Goal: Information Seeking & Learning: Learn about a topic

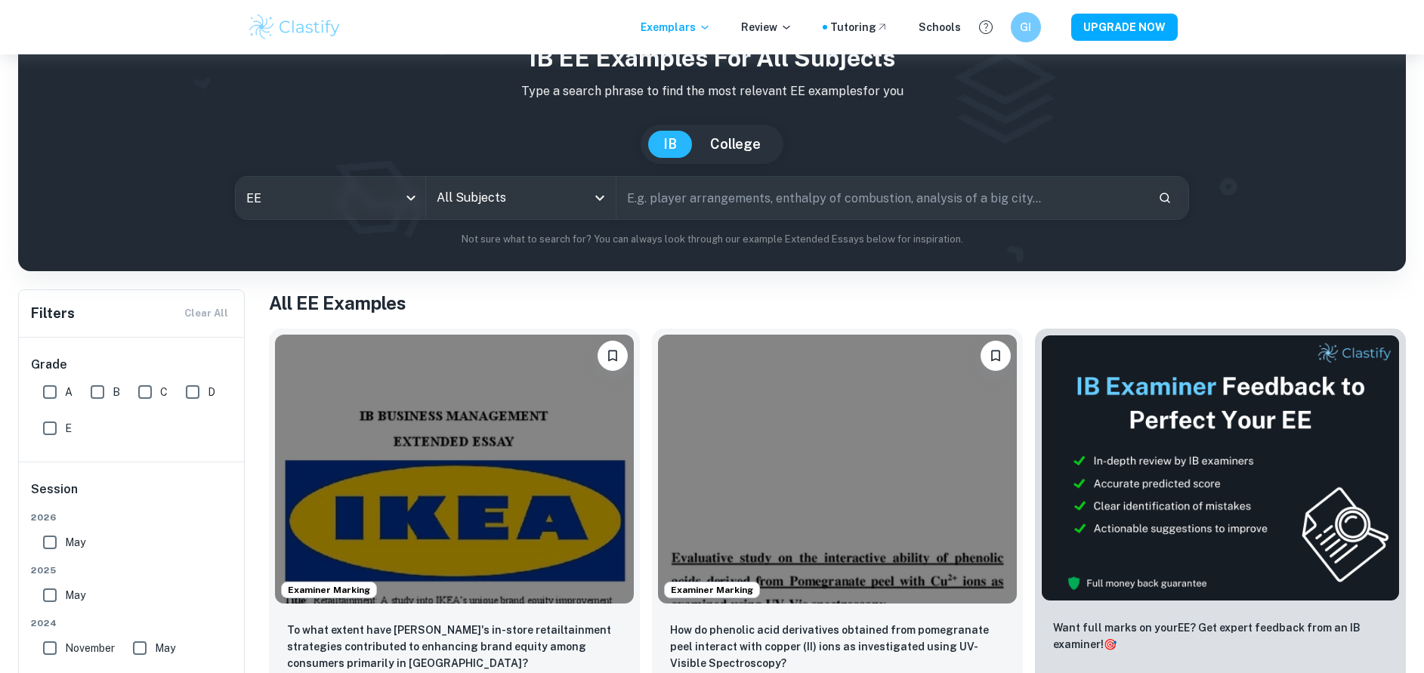
scroll to position [69, 0]
click at [553, 195] on input "All Subjects" at bounding box center [509, 197] width 153 height 29
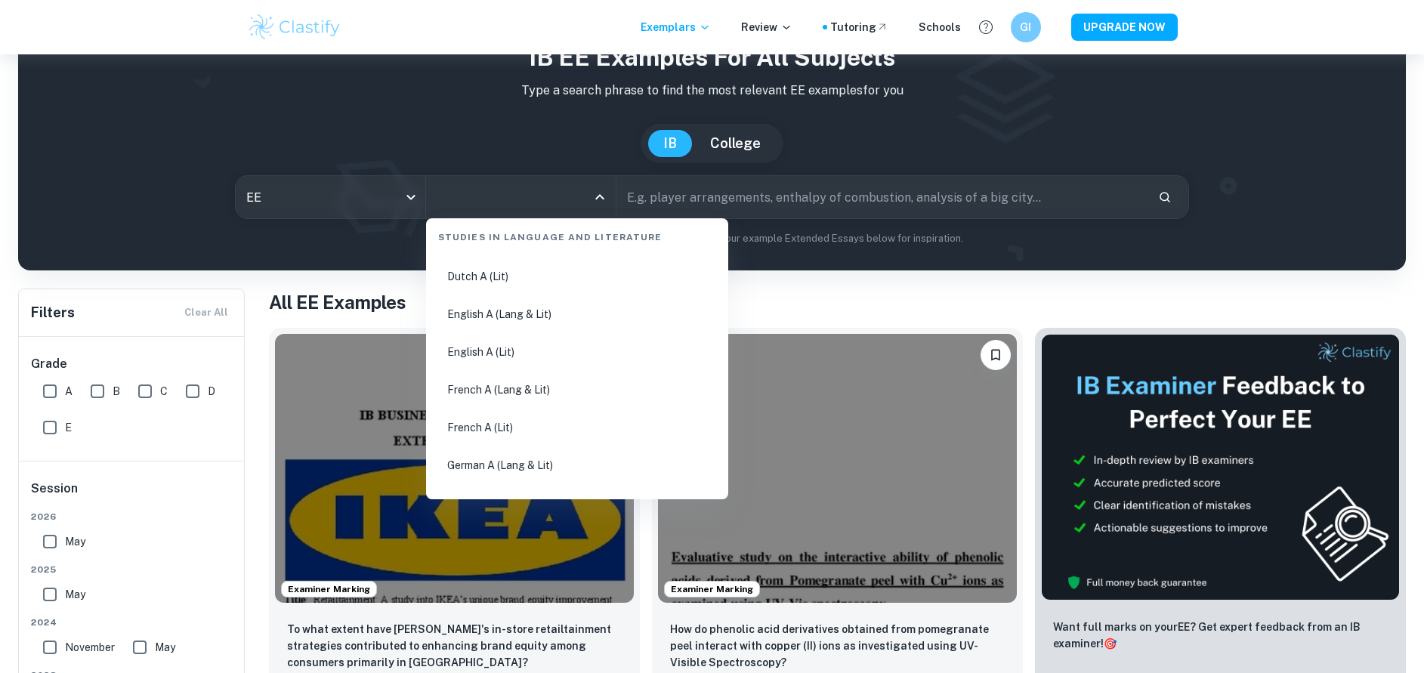
scroll to position [208, 0]
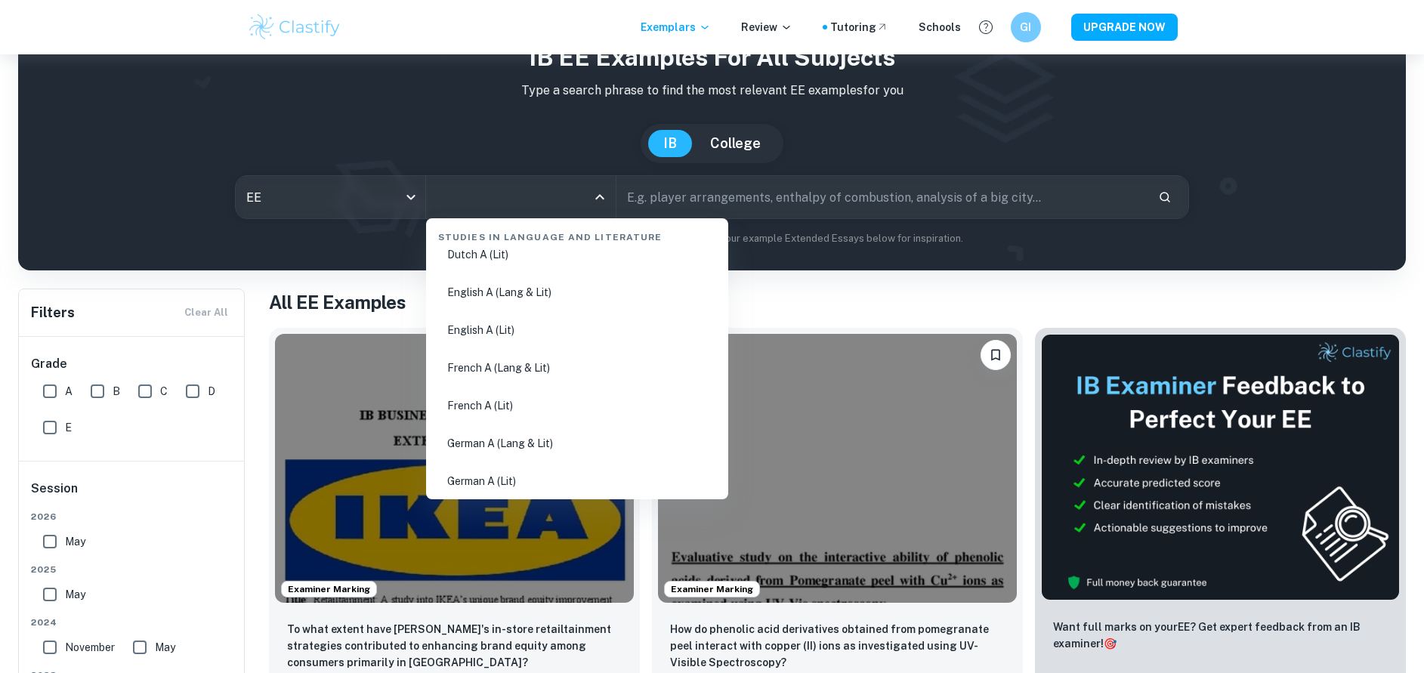
click at [553, 290] on li "English A (Lang & Lit)" at bounding box center [577, 292] width 290 height 35
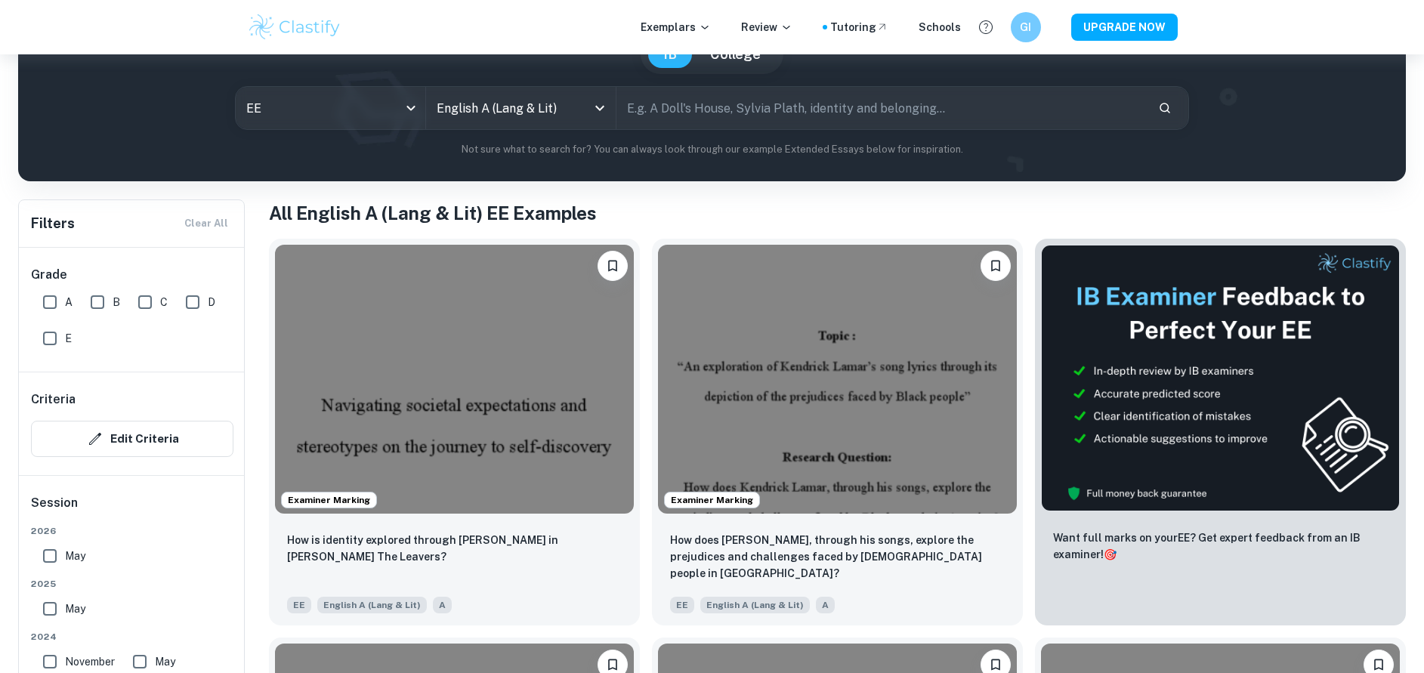
scroll to position [5, 0]
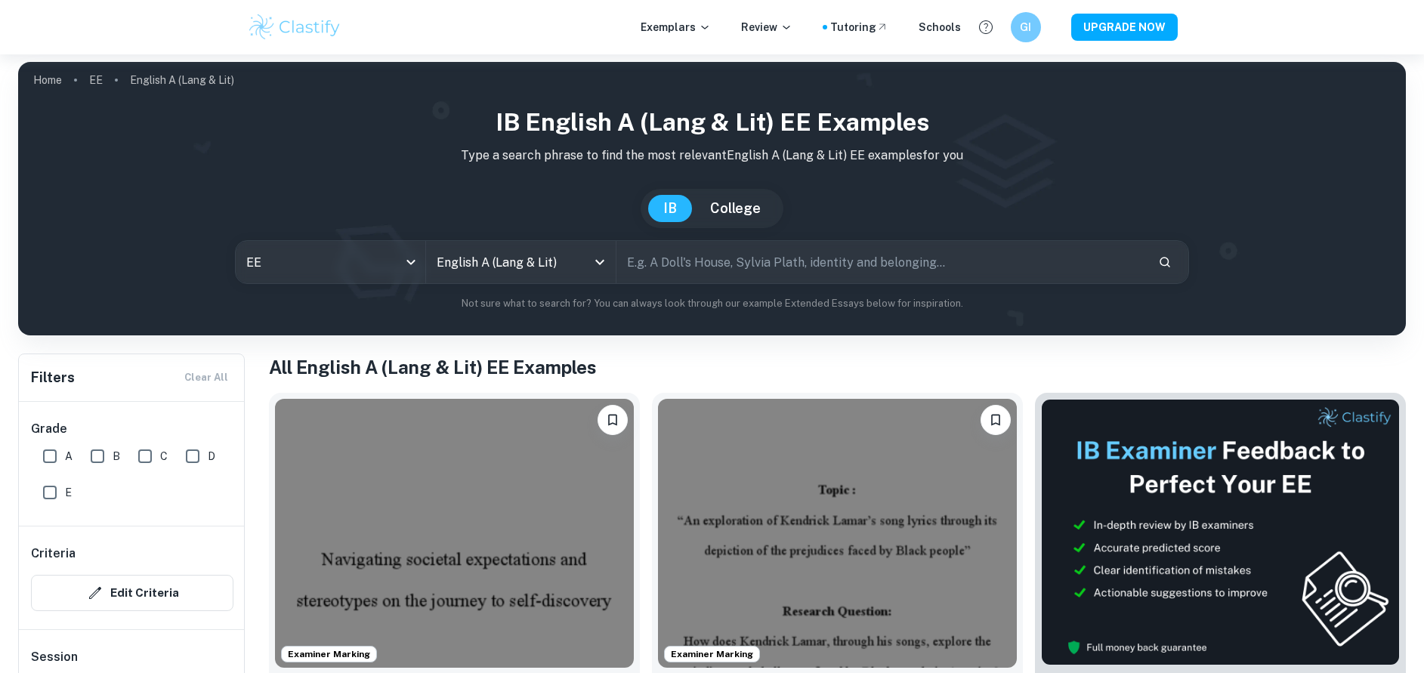
click at [711, 262] on input "text" at bounding box center [880, 262] width 529 height 42
type input "character development"
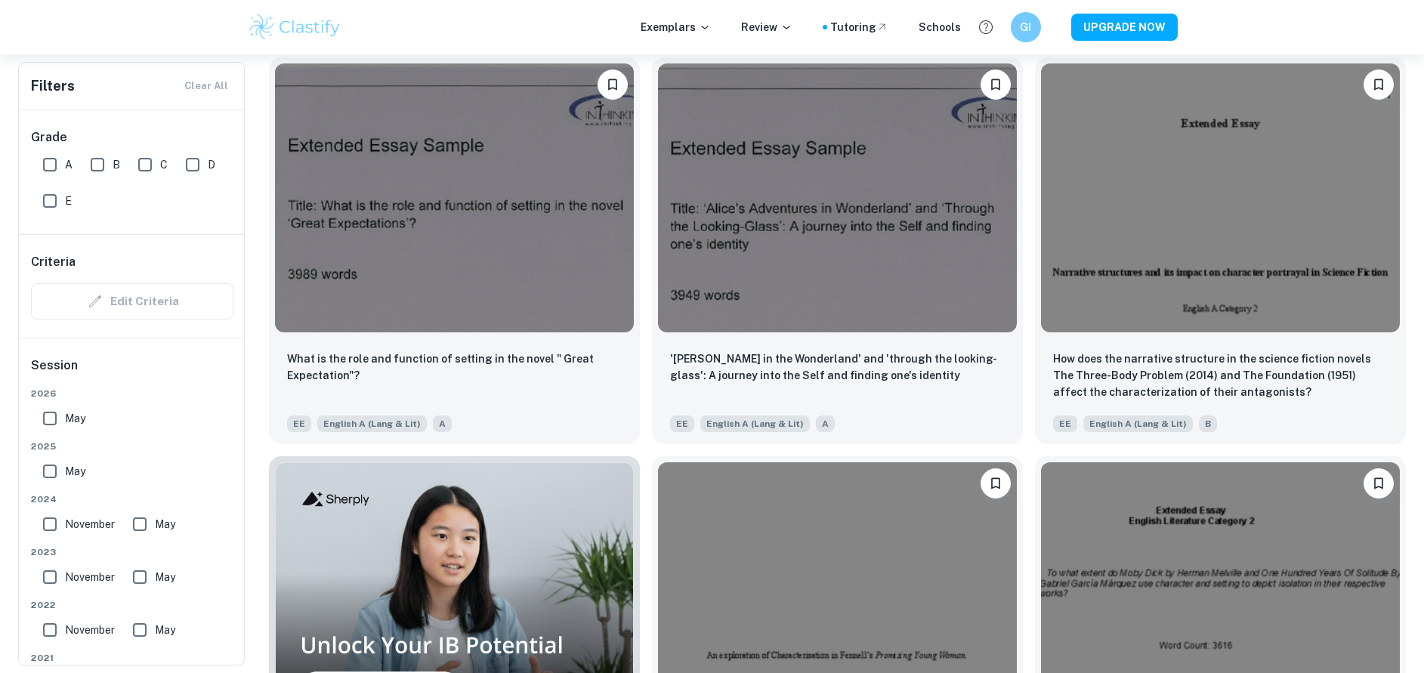
scroll to position [740, 0]
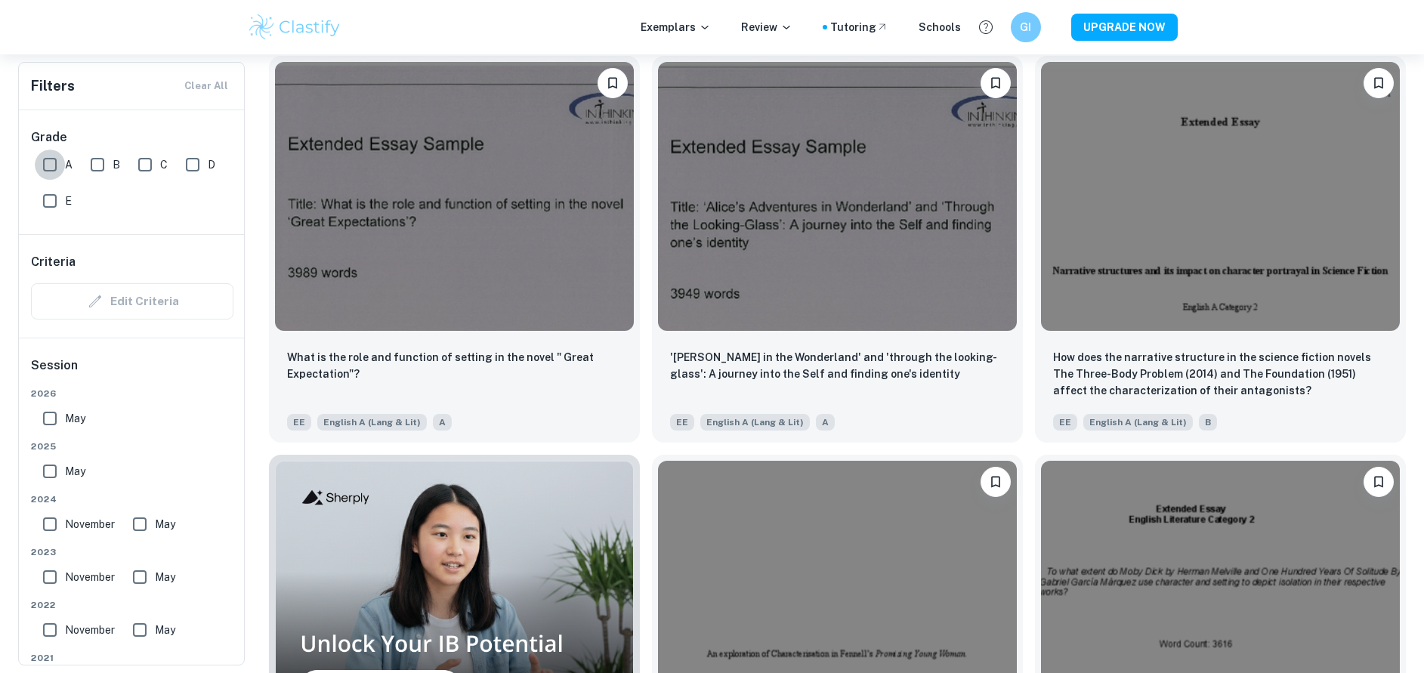
click at [51, 152] on input "A" at bounding box center [50, 165] width 30 height 30
checkbox input "true"
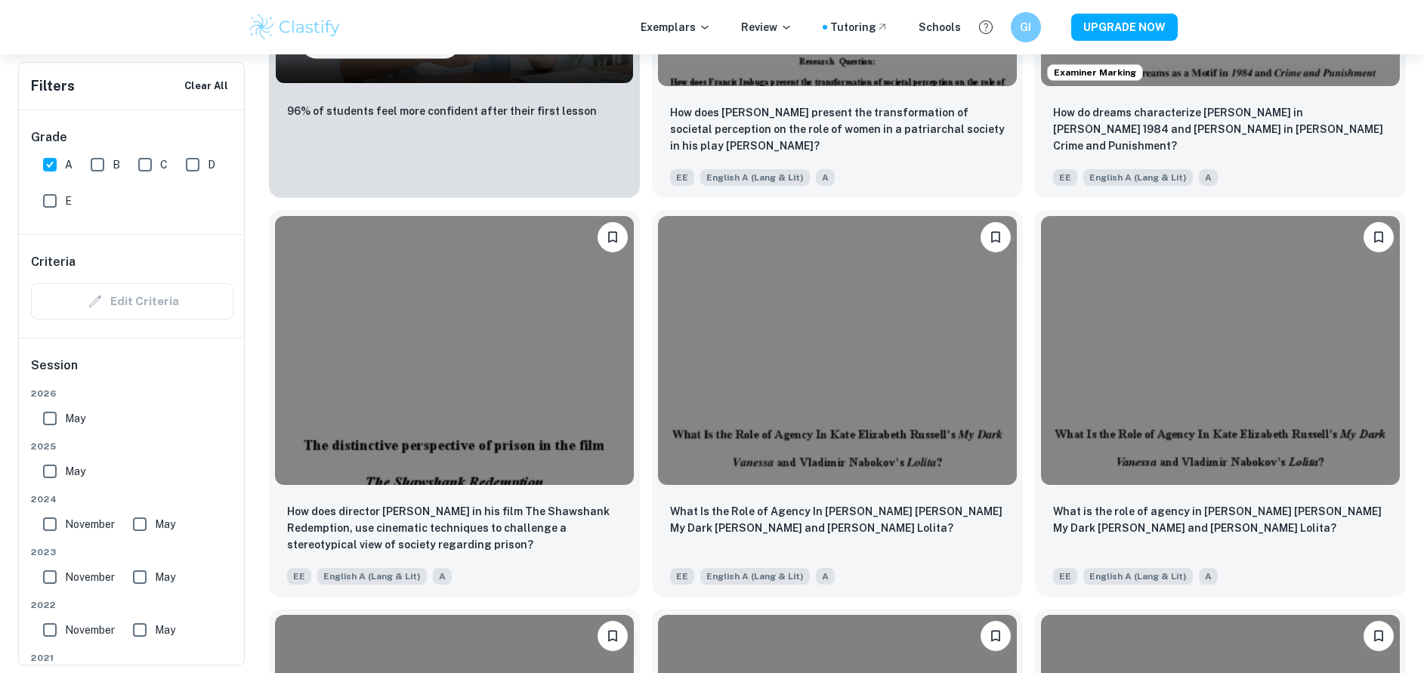
scroll to position [1422, 0]
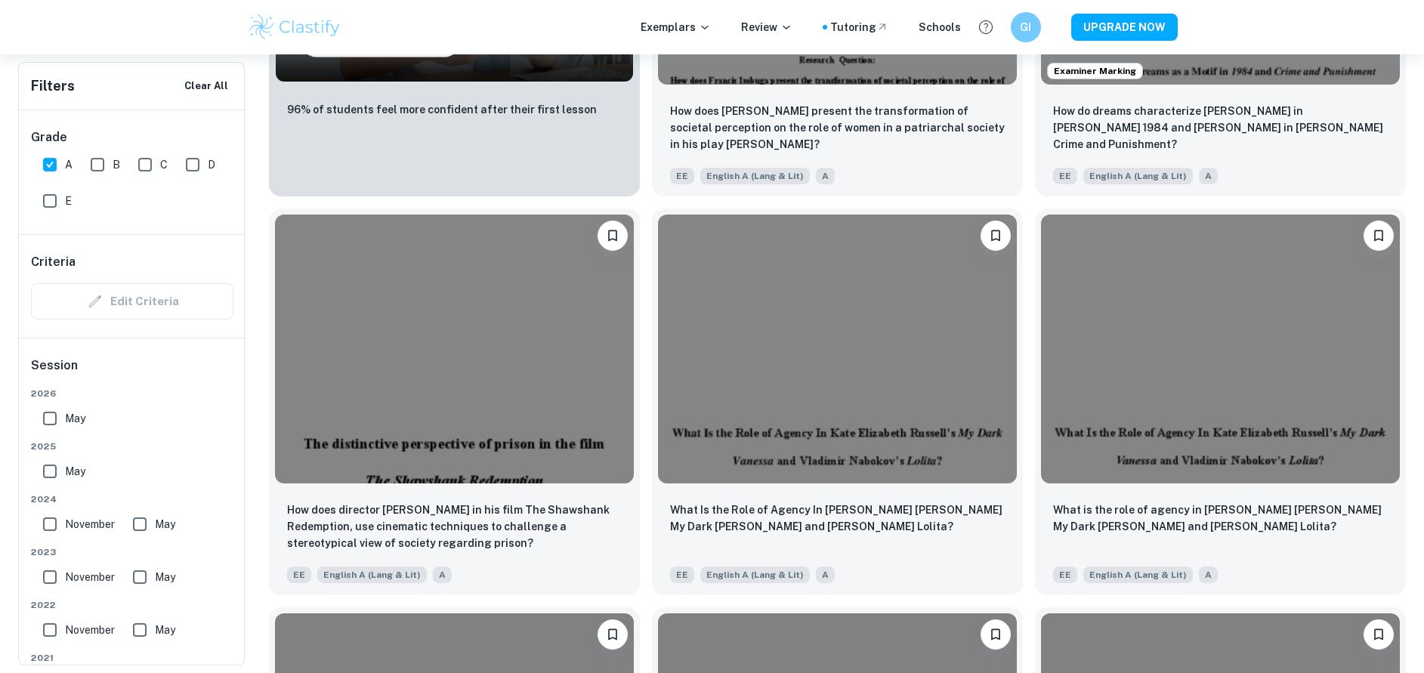
click at [827, 323] on img at bounding box center [837, 349] width 359 height 269
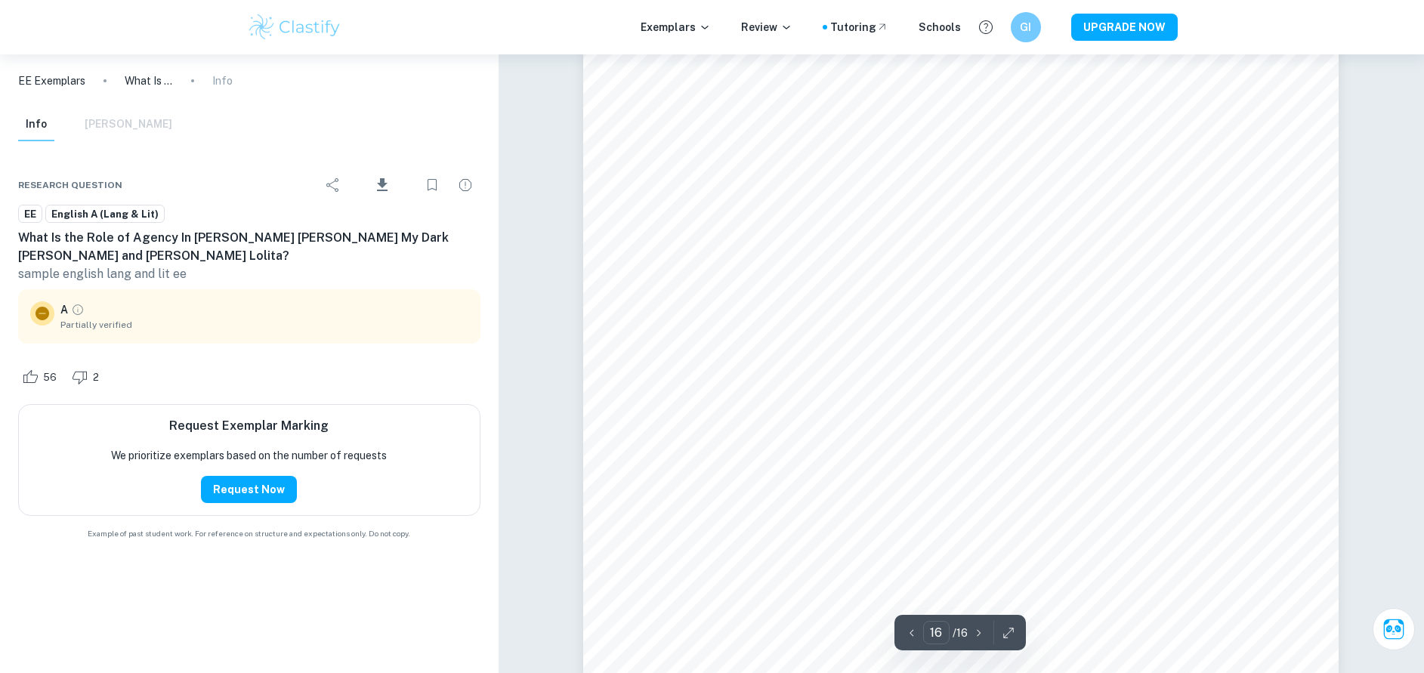
scroll to position [16663, 0]
type input "1"
